Goal: Complete application form

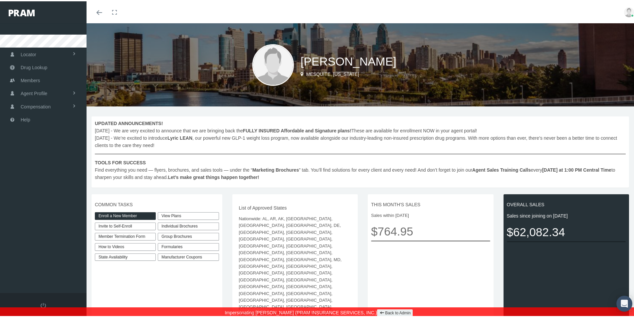
click at [126, 214] on link "Enroll a New Member" at bounding box center [125, 215] width 61 height 8
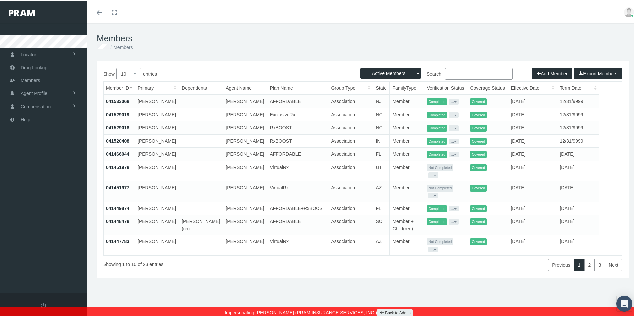
click at [384, 312] on link "Back to Admin" at bounding box center [395, 312] width 36 height 8
